Goal: Task Accomplishment & Management: Manage account settings

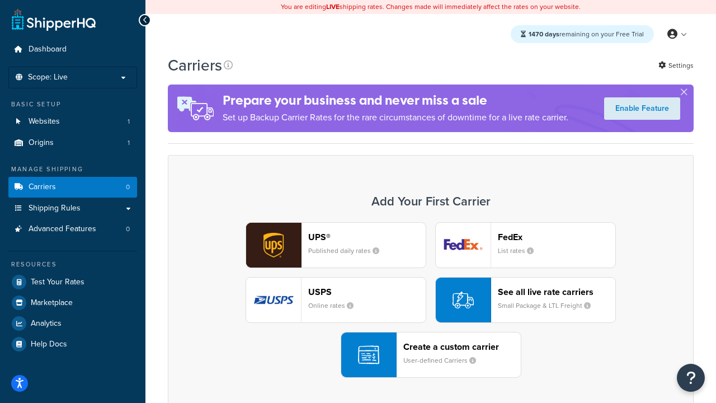
click at [431, 300] on div "UPS® Published daily rates FedEx List rates USPS Online rates See all live rate…" at bounding box center [431, 300] width 503 height 156
click at [557, 237] on header "FedEx" at bounding box center [557, 237] width 118 height 11
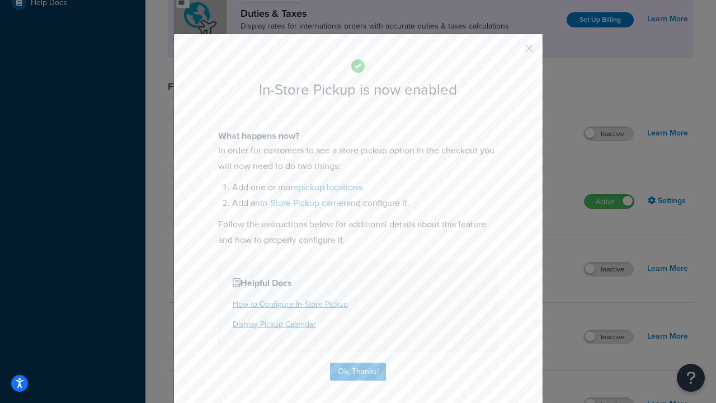
click at [513, 52] on button "button" at bounding box center [512, 52] width 3 height 3
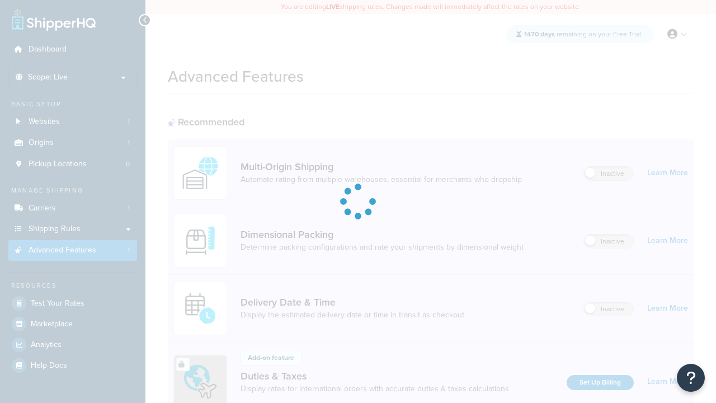
scroll to position [363, 0]
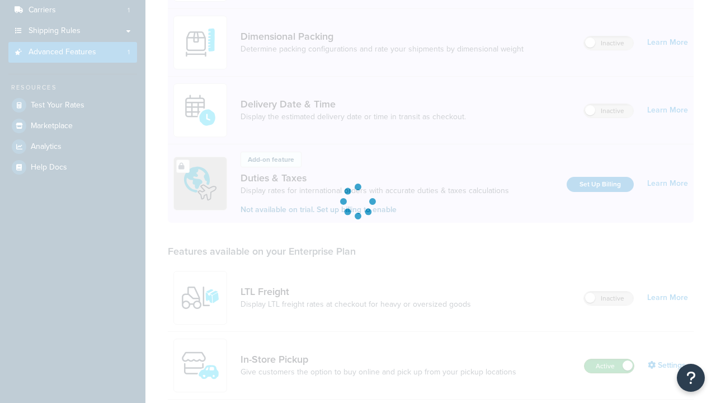
click at [609, 359] on label "Active" at bounding box center [609, 365] width 49 height 13
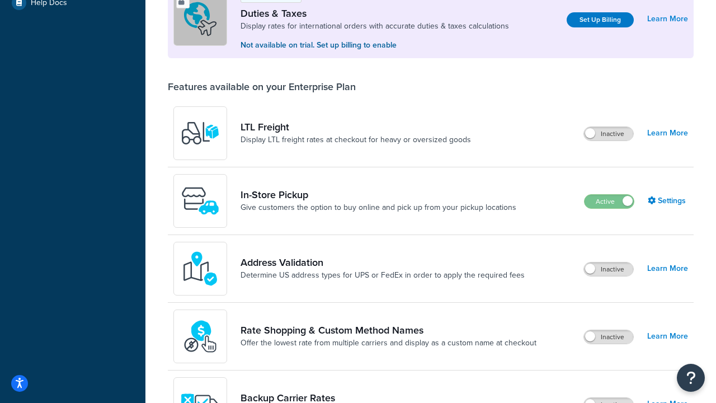
scroll to position [341, 0]
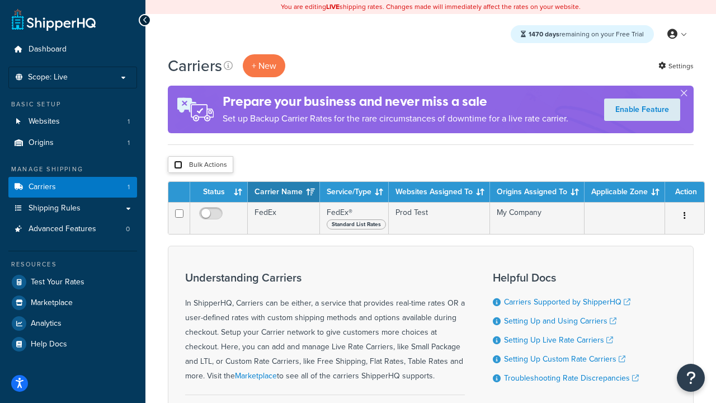
click at [178, 165] on input "checkbox" at bounding box center [178, 165] width 8 height 8
checkbox input "true"
click at [0, 0] on button "Delete" at bounding box center [0, 0] width 0 height 0
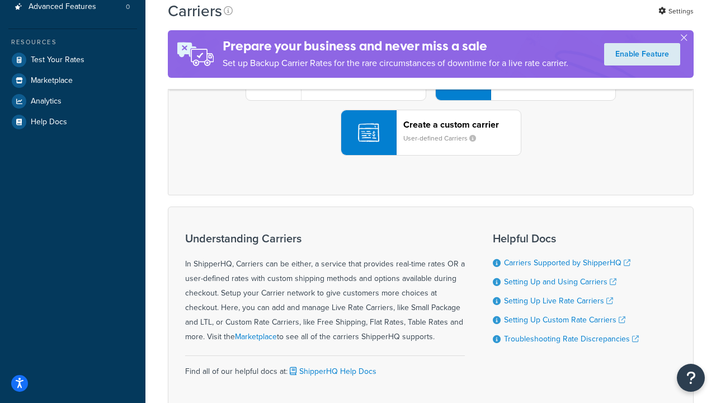
click at [431, 156] on div "UPS® Published daily rates FedEx List rates USPS Online rates See all live rate…" at bounding box center [431, 78] width 503 height 156
click at [431, 146] on div "Create a custom carrier User-defined Carriers" at bounding box center [462, 132] width 118 height 27
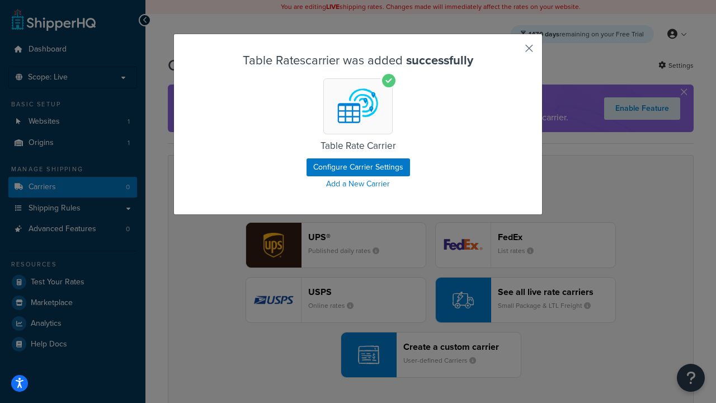
click at [513, 52] on button "button" at bounding box center [512, 52] width 3 height 3
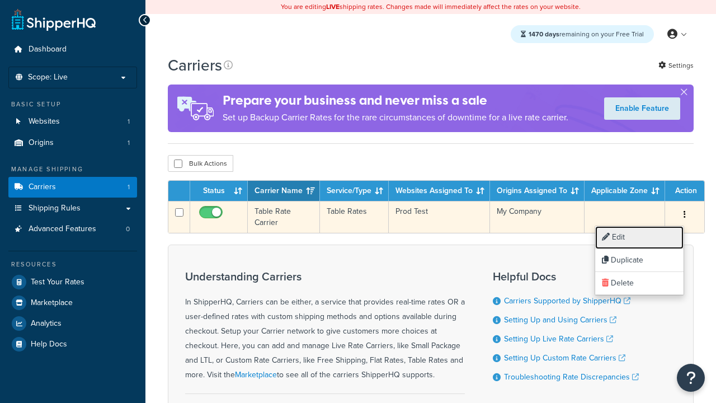
click at [640, 237] on link "Edit" at bounding box center [639, 237] width 88 height 23
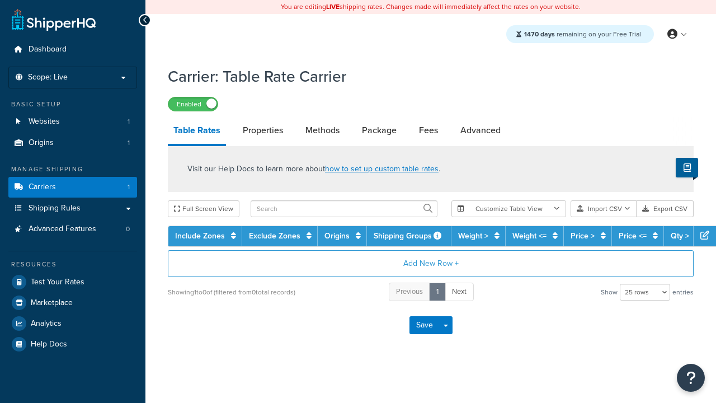
select select "25"
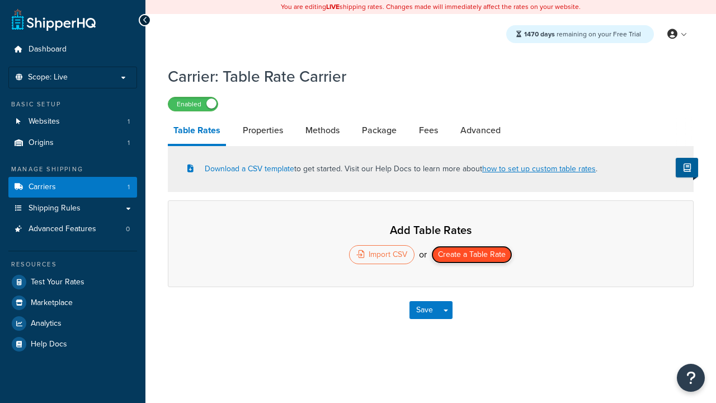
click at [472, 256] on button "Create a Table Rate" at bounding box center [471, 255] width 81 height 18
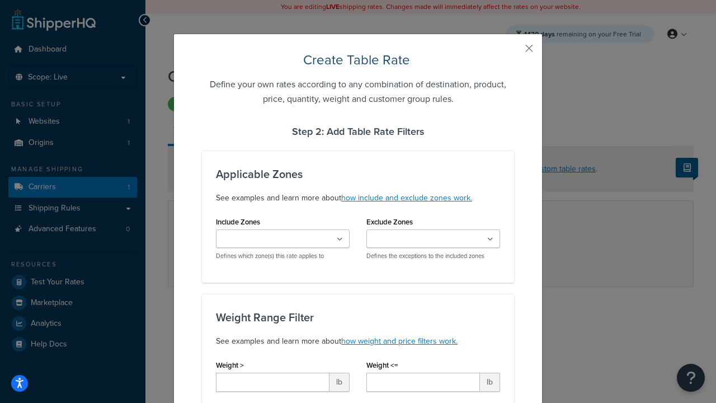
scroll to position [700, 0]
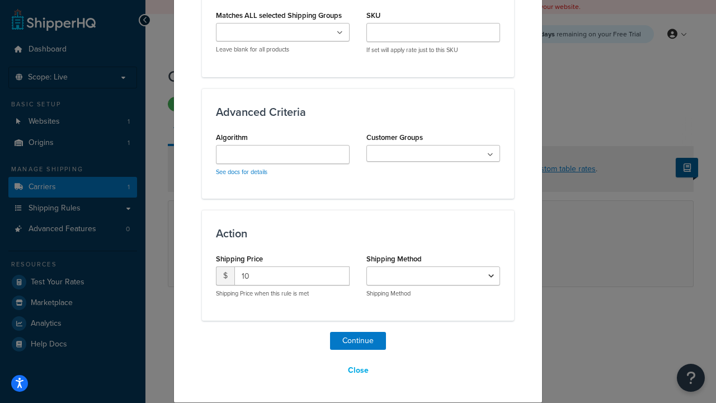
select select "25"
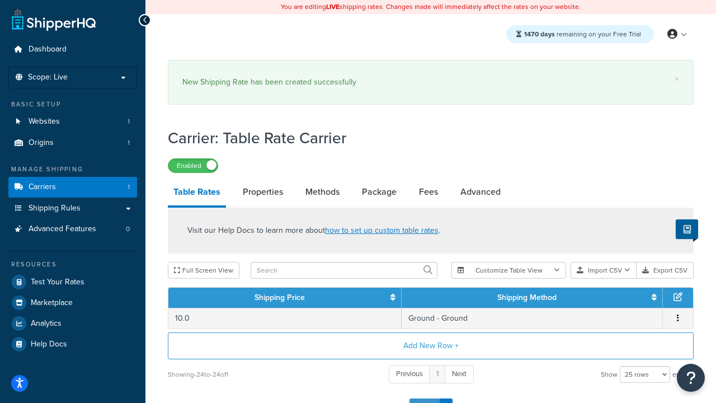
click at [424, 398] on button "Save" at bounding box center [425, 407] width 30 height 18
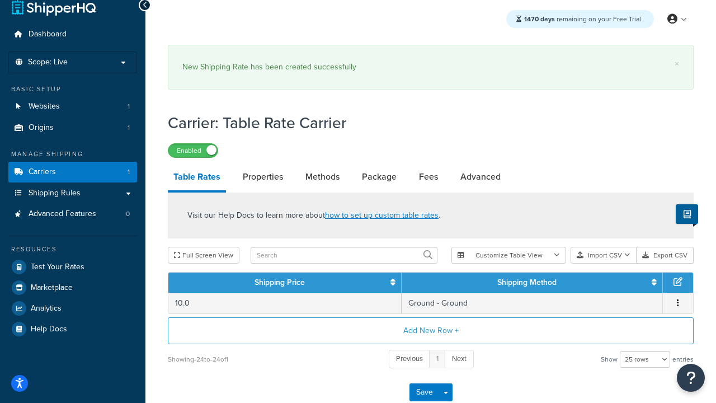
scroll to position [0, 0]
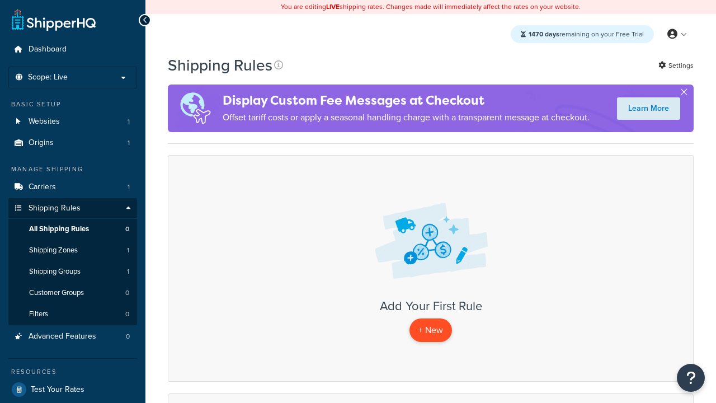
click at [431, 330] on p "+ New" at bounding box center [431, 329] width 43 height 23
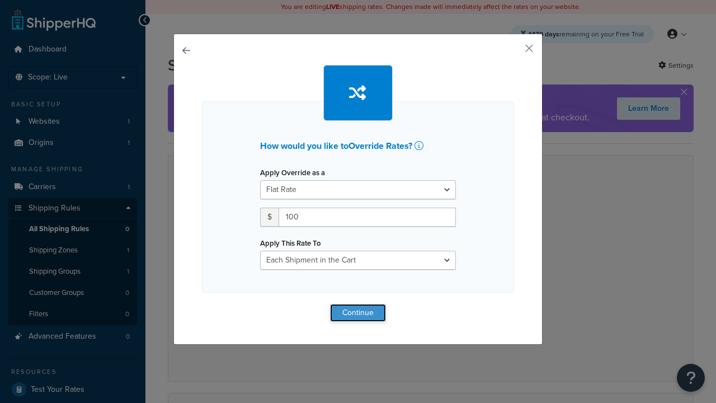
click at [358, 312] on button "Continue" at bounding box center [358, 313] width 56 height 18
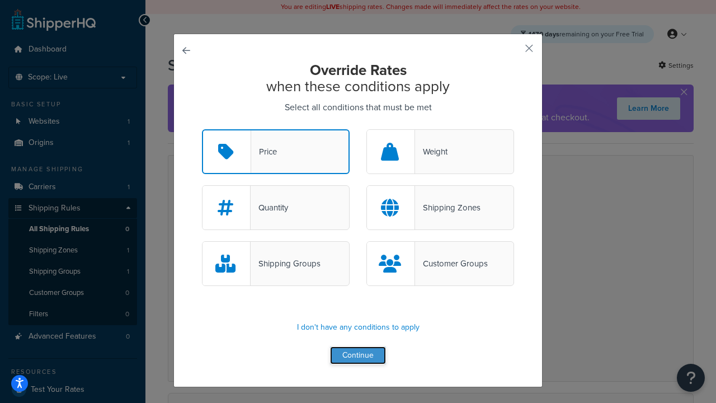
click at [358, 356] on button "Continue" at bounding box center [358, 355] width 56 height 18
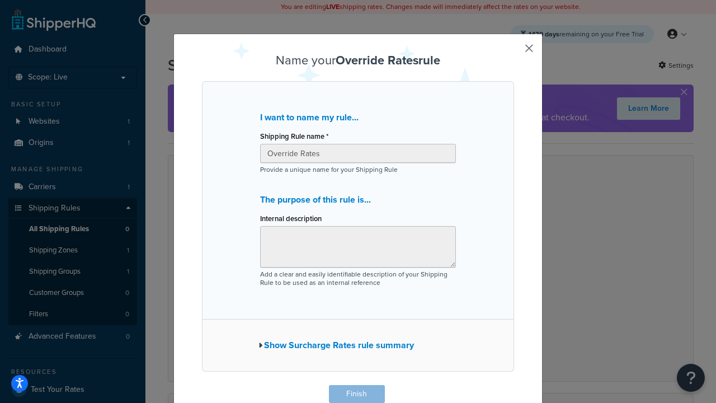
scroll to position [1, 0]
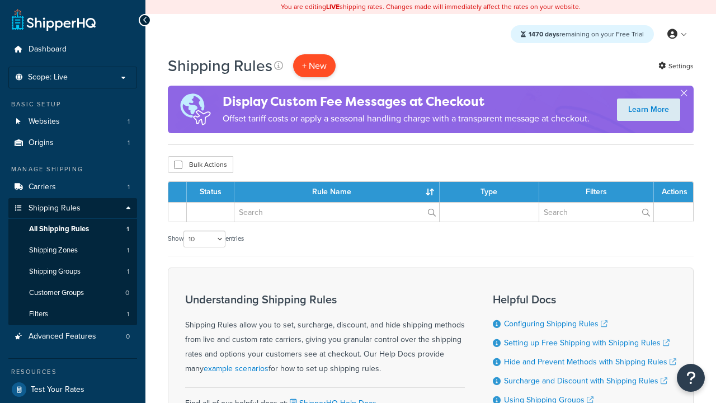
click at [315, 65] on p "+ New" at bounding box center [314, 65] width 43 height 23
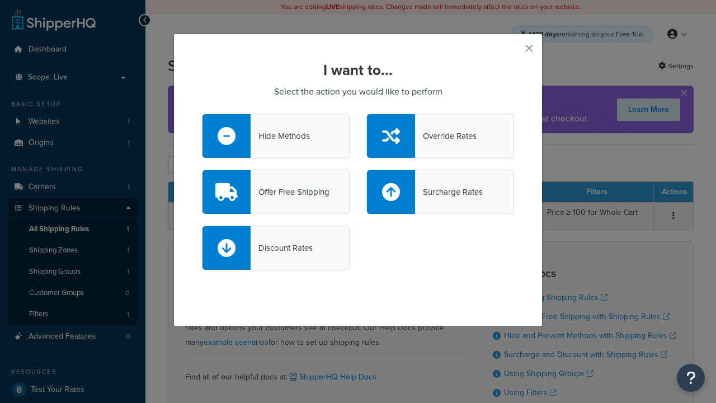
click at [276, 192] on div "Offer Free Shipping" at bounding box center [290, 192] width 79 height 16
click at [0, 0] on input "Offer Free Shipping" at bounding box center [0, 0] width 0 height 0
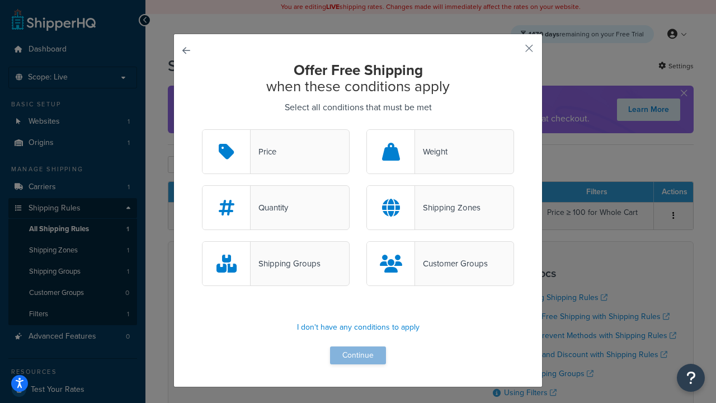
click at [276, 152] on div "Price" at bounding box center [264, 152] width 26 height 16
click at [0, 0] on input "Price" at bounding box center [0, 0] width 0 height 0
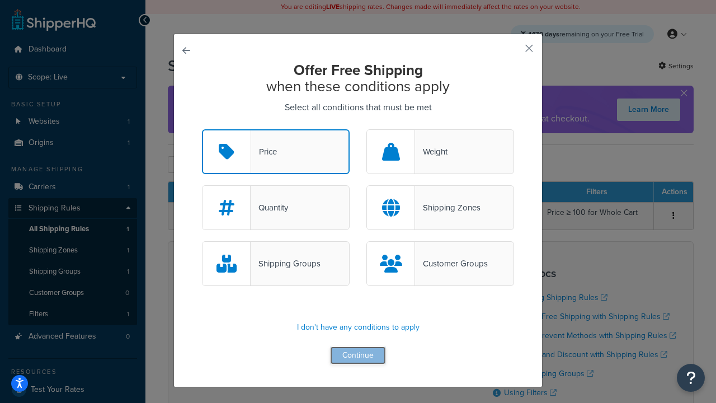
click at [358, 356] on button "Continue" at bounding box center [358, 355] width 56 height 18
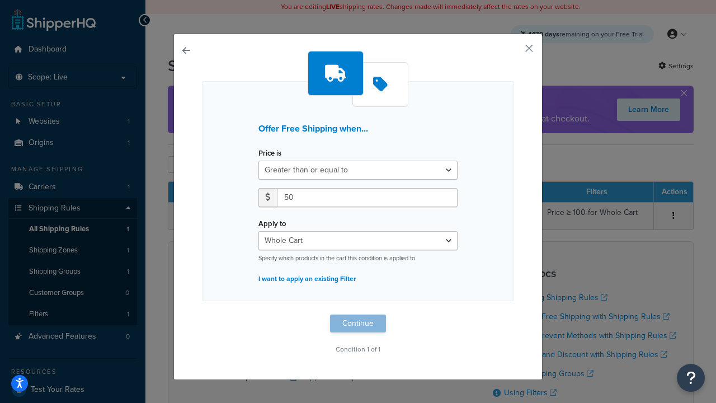
type input "50"
click at [358, 323] on button "Continue" at bounding box center [358, 324] width 56 height 18
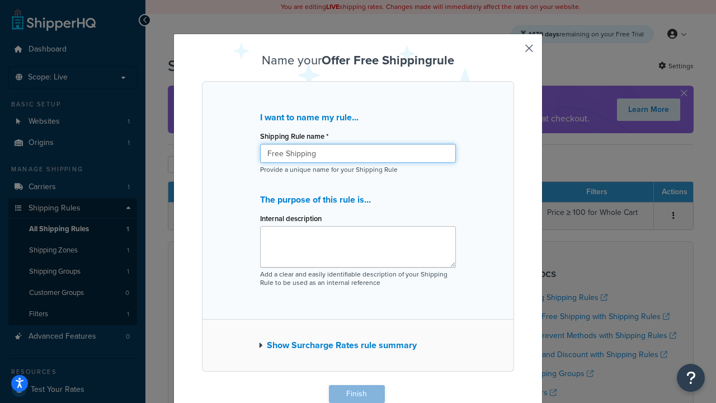
type input "Free Shipping"
click at [356, 394] on button "Finish" at bounding box center [357, 394] width 56 height 18
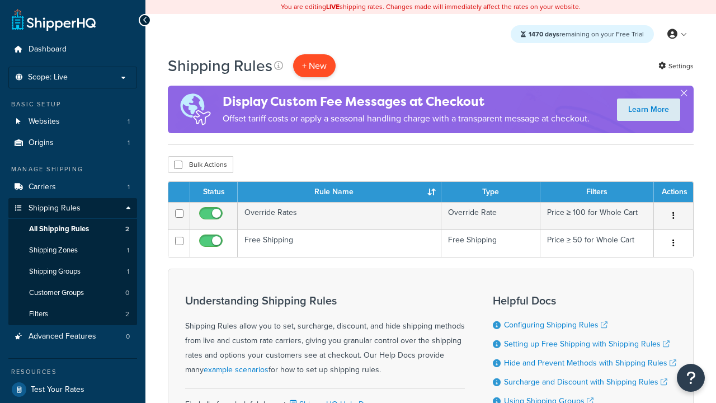
click at [315, 65] on p "+ New" at bounding box center [314, 65] width 43 height 23
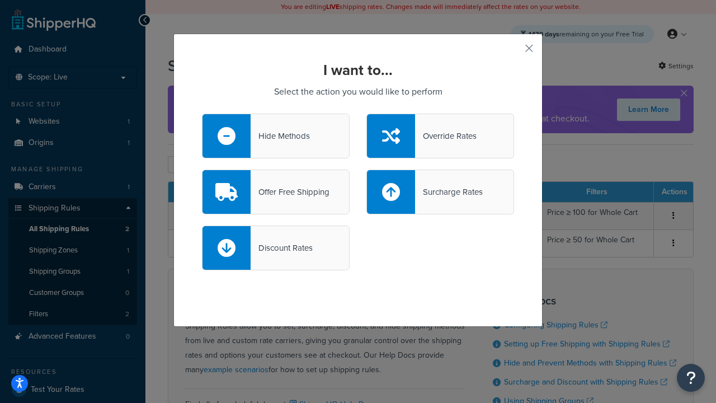
click at [440, 192] on div "Surcharge Rates" at bounding box center [449, 192] width 68 height 16
click at [0, 0] on input "Surcharge Rates" at bounding box center [0, 0] width 0 height 0
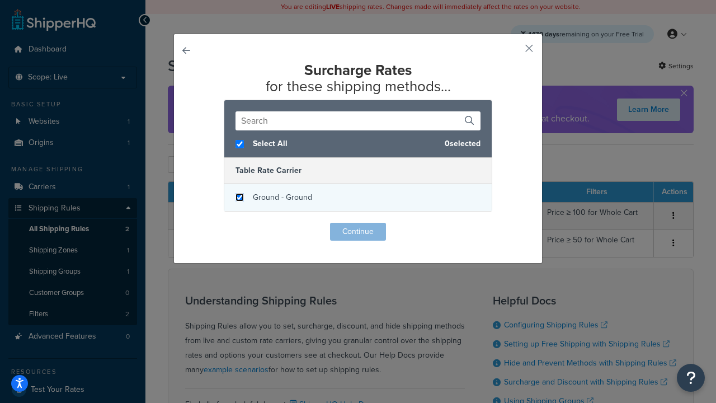
click at [240, 198] on input "checkbox" at bounding box center [240, 197] width 8 height 8
checkbox input "true"
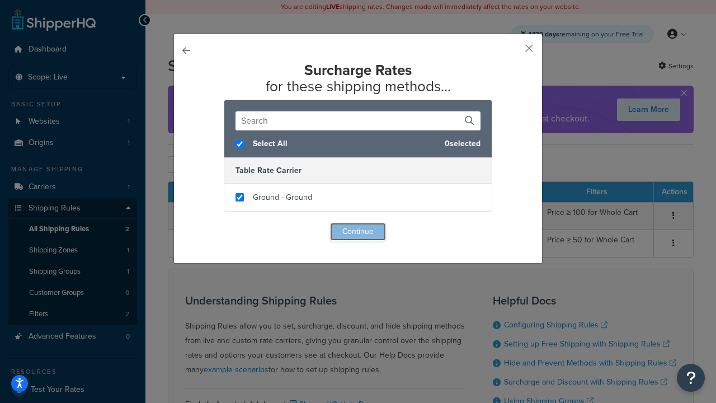
click at [358, 232] on button "Continue" at bounding box center [358, 232] width 56 height 18
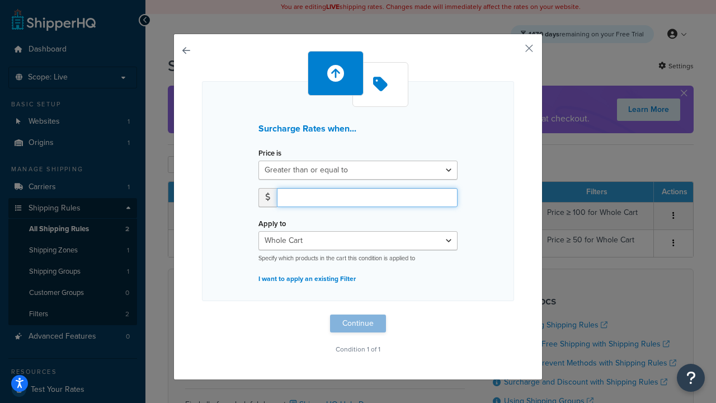
click at [367, 197] on input "number" at bounding box center [367, 197] width 181 height 19
type input "5"
click at [358, 323] on button "Continue" at bounding box center [358, 324] width 56 height 18
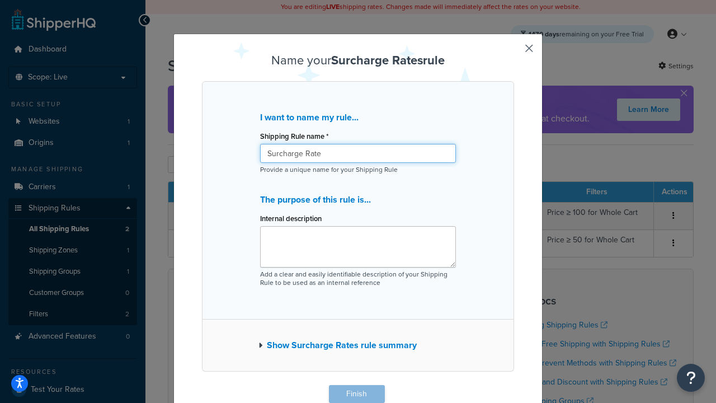
type input "Surcharge Rate"
click at [356, 394] on button "Finish" at bounding box center [357, 394] width 56 height 18
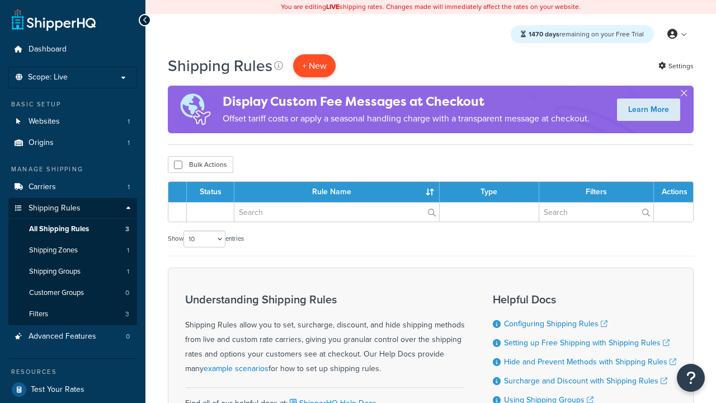
click at [315, 65] on p "+ New" at bounding box center [314, 65] width 43 height 23
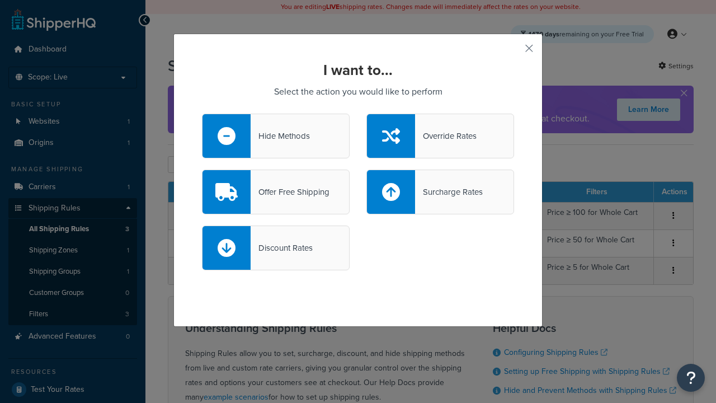
click at [276, 248] on div "Discount Rates" at bounding box center [282, 248] width 62 height 16
click at [0, 0] on input "Discount Rates" at bounding box center [0, 0] width 0 height 0
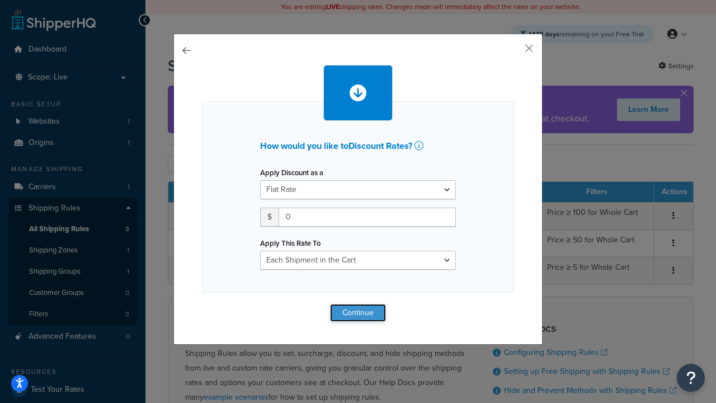
click at [358, 312] on button "Continue" at bounding box center [358, 313] width 56 height 18
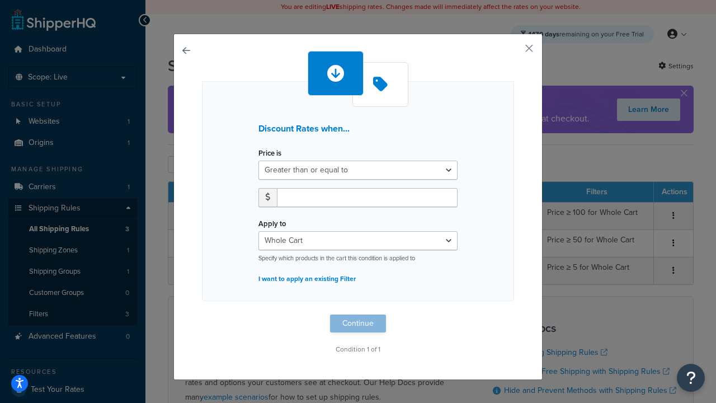
click at [270, 153] on label "Price is" at bounding box center [270, 153] width 23 height 8
click at [270, 161] on select "Greater than or equal to Between or equal to Less than or equal to" at bounding box center [358, 170] width 199 height 19
click at [367, 197] on input "number" at bounding box center [367, 197] width 181 height 19
type input "5"
click at [358, 323] on button "Continue" at bounding box center [358, 324] width 56 height 18
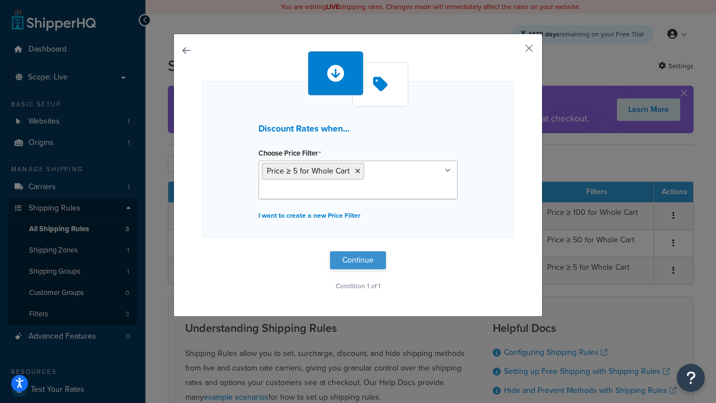
click at [358, 260] on button "Continue" at bounding box center [358, 260] width 56 height 18
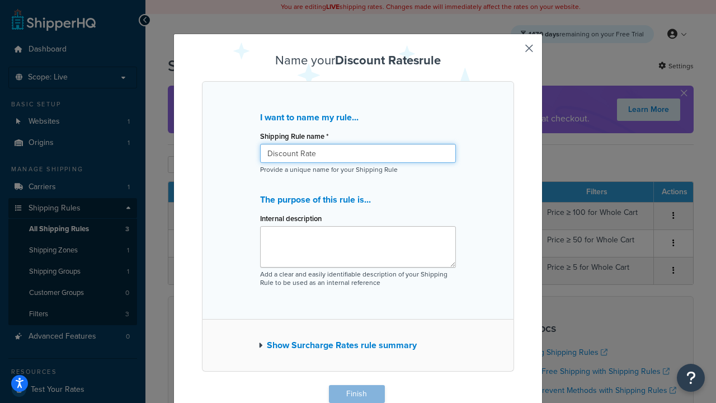
type input "Discount Rate"
click at [356, 394] on button "Finish" at bounding box center [357, 394] width 56 height 18
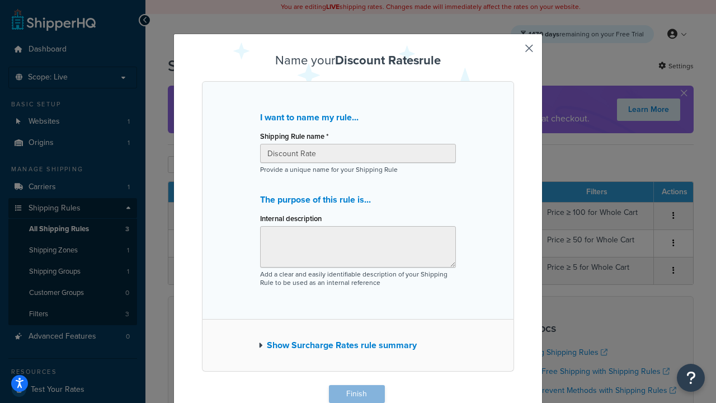
scroll to position [1, 0]
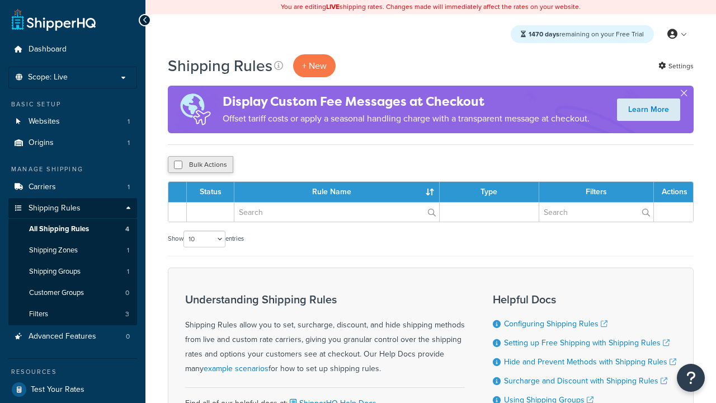
click at [200, 165] on button "Bulk Actions" at bounding box center [200, 164] width 65 height 17
checkbox input "true"
click at [0, 0] on button "Delete" at bounding box center [0, 0] width 0 height 0
